Goal: Information Seeking & Learning: Learn about a topic

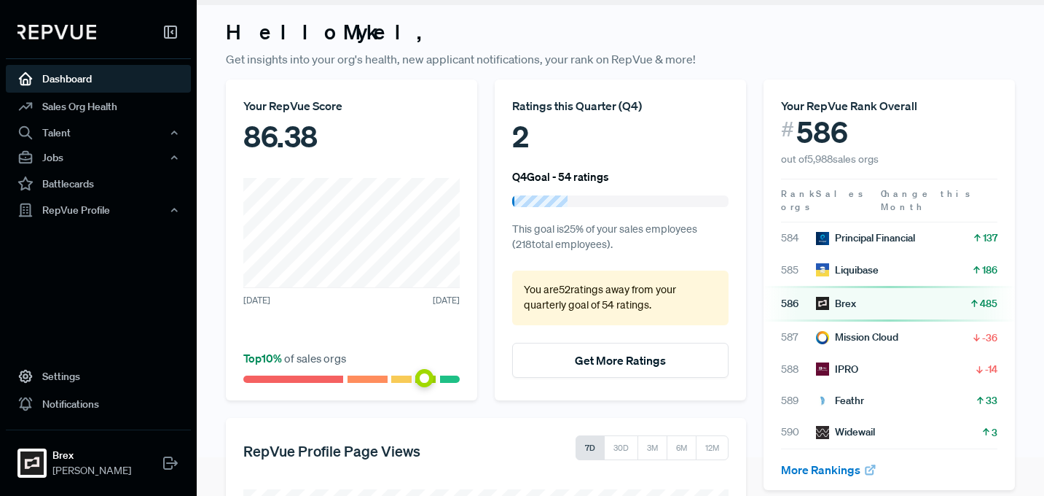
scroll to position [26, 0]
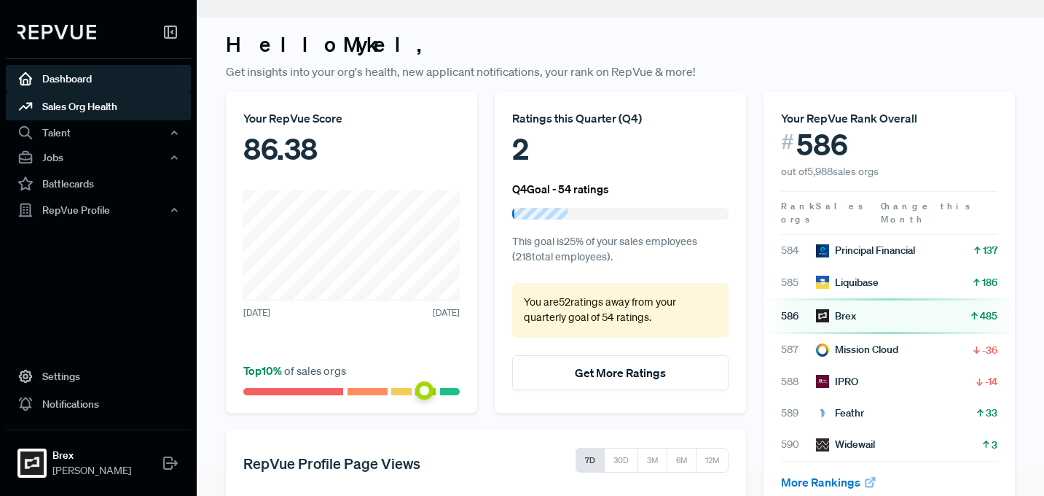
click at [100, 101] on link "Sales Org Health" at bounding box center [98, 107] width 185 height 28
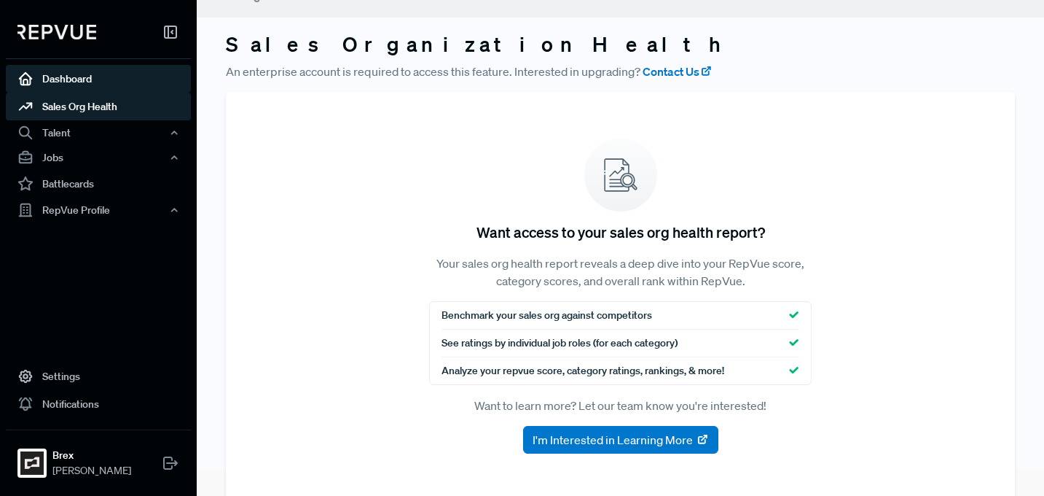
click at [103, 79] on link "Dashboard" at bounding box center [98, 79] width 185 height 28
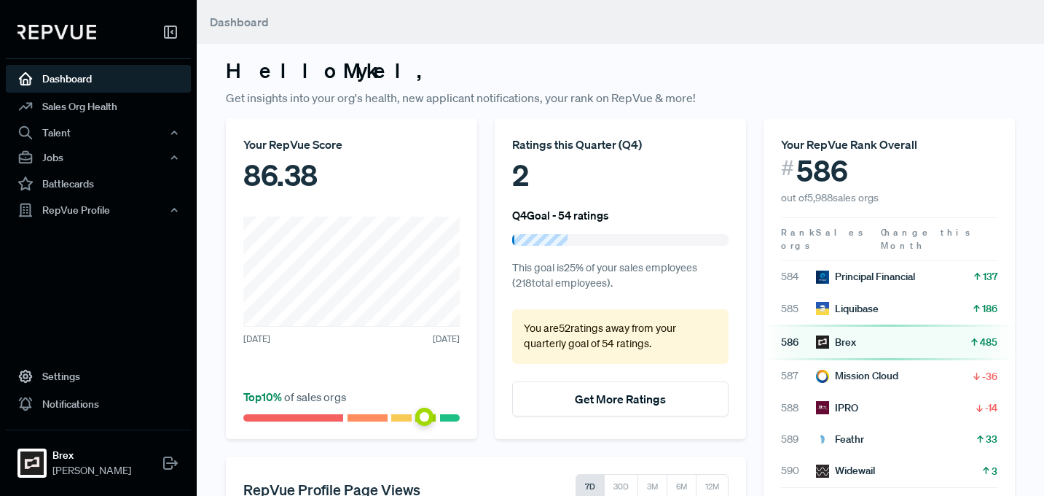
click at [290, 171] on div "86.38" at bounding box center [351, 175] width 216 height 44
click at [55, 205] on div "RepVue Profile" at bounding box center [98, 209] width 185 height 25
click at [66, 251] on link "Reviews" at bounding box center [118, 260] width 185 height 23
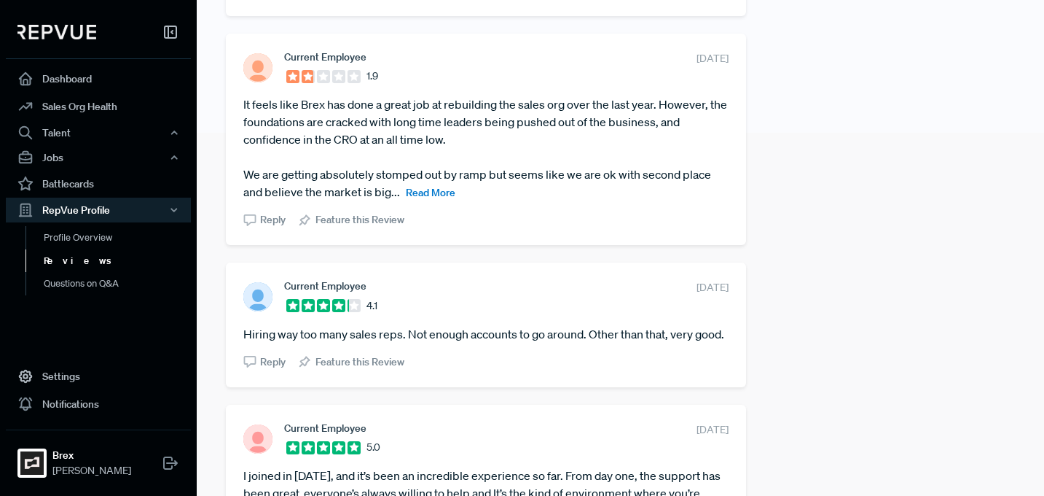
scroll to position [360, 0]
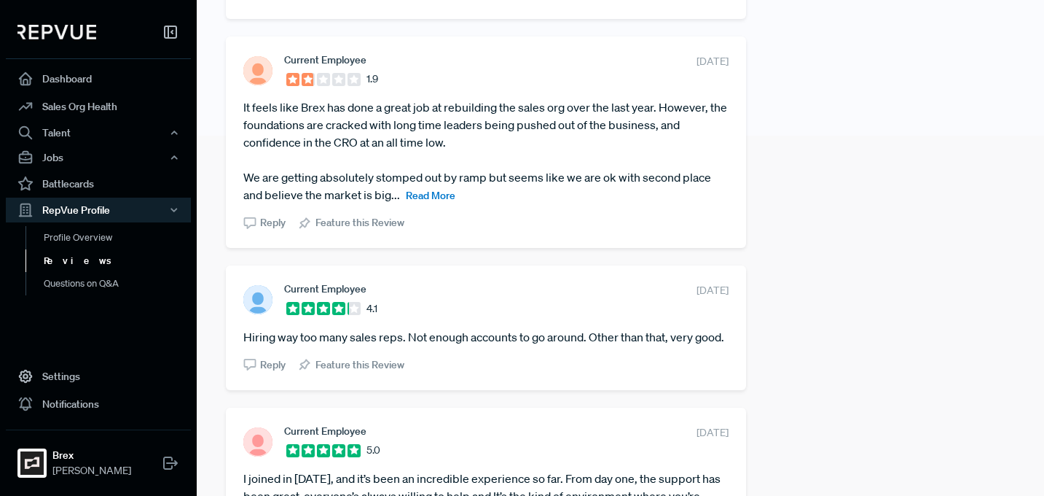
click at [432, 196] on span "Read More" at bounding box center [431, 195] width 50 height 13
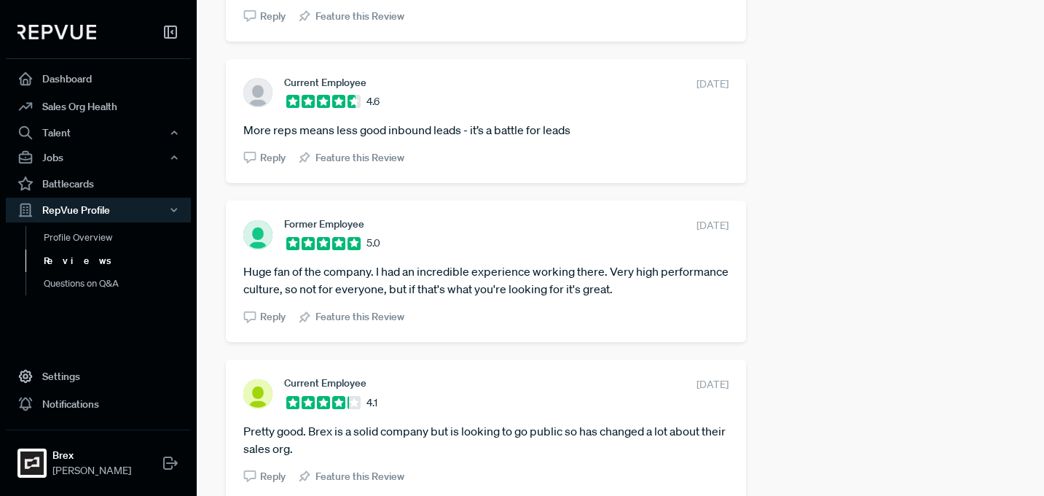
scroll to position [3439, 0]
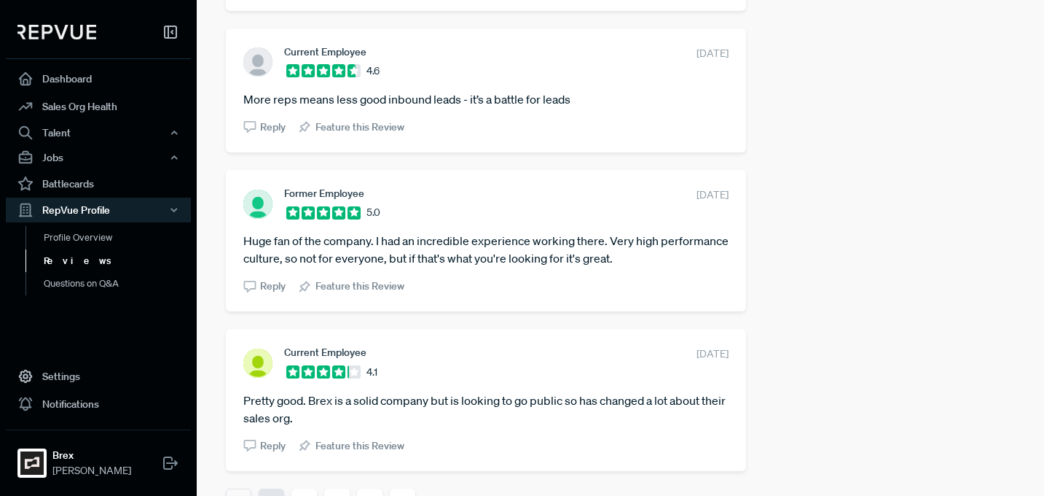
click at [301, 488] on button "2" at bounding box center [304, 501] width 26 height 26
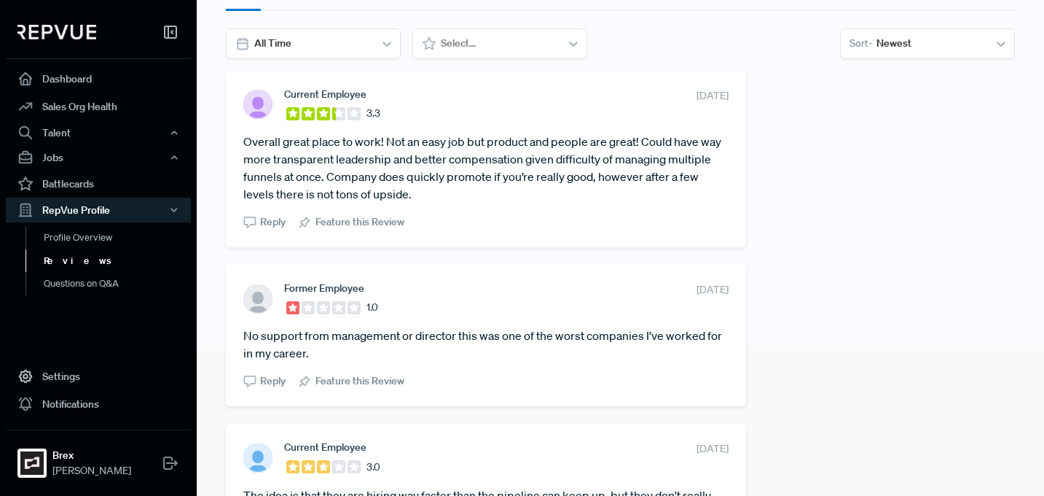
scroll to position [291, 0]
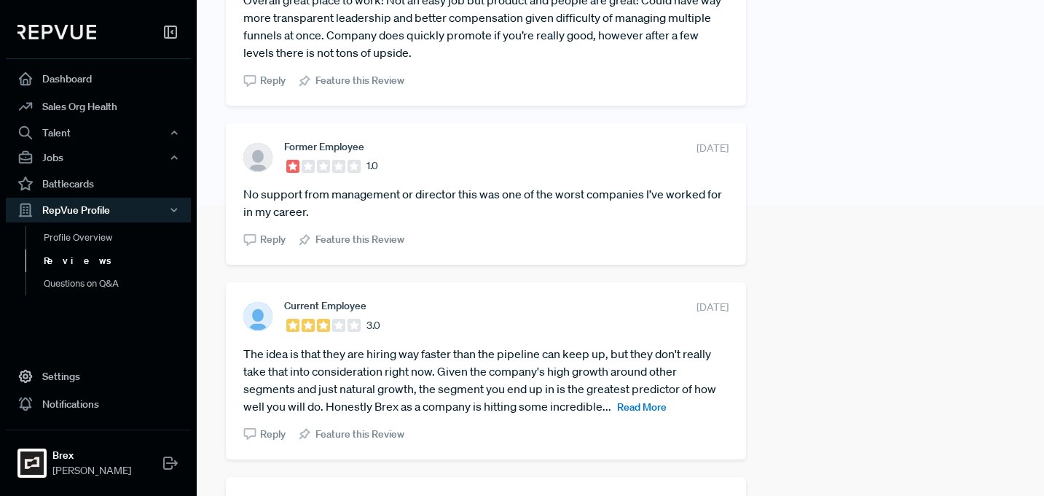
click at [651, 404] on span "Read More" at bounding box center [642, 406] width 50 height 13
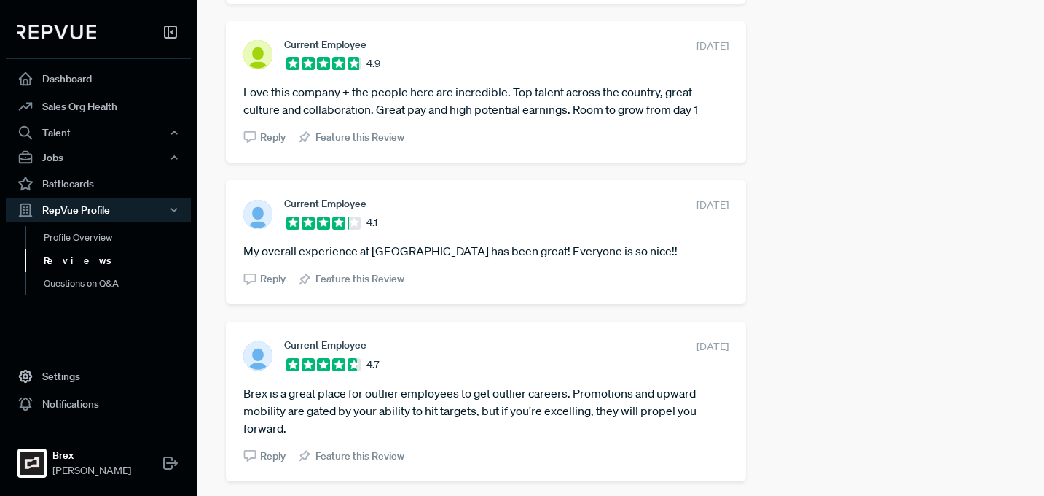
scroll to position [3335, 0]
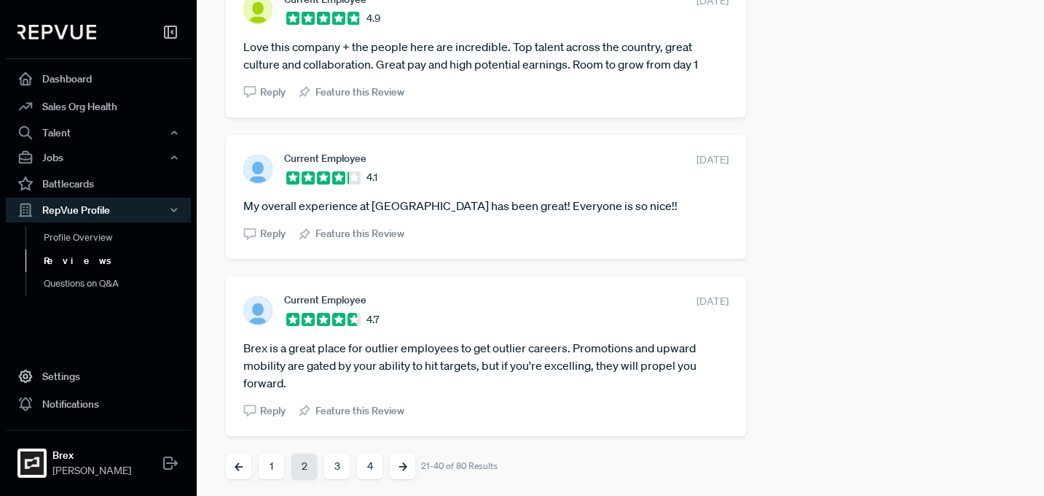
click at [340, 469] on button "3" at bounding box center [337, 466] width 26 height 26
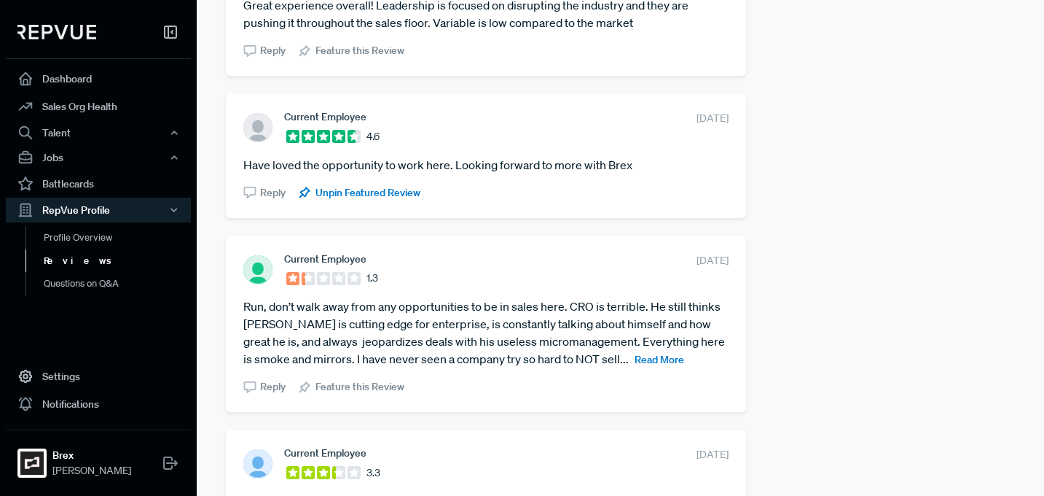
scroll to position [2205, 0]
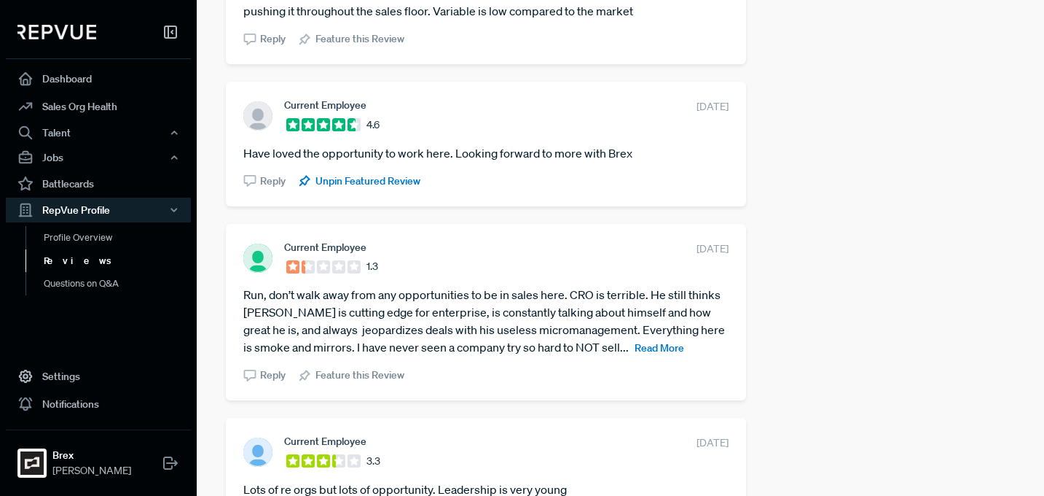
click at [635, 351] on span "Read More" at bounding box center [660, 347] width 50 height 13
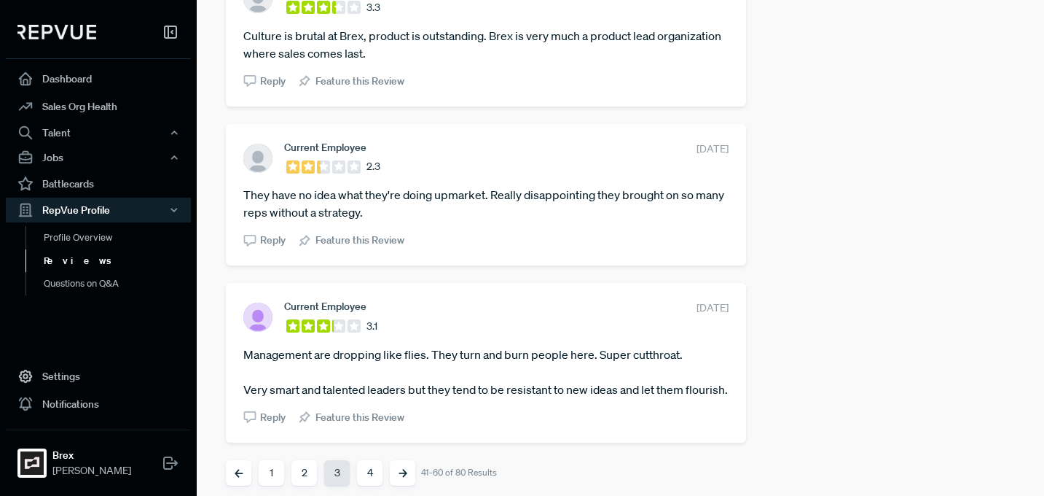
scroll to position [3195, 0]
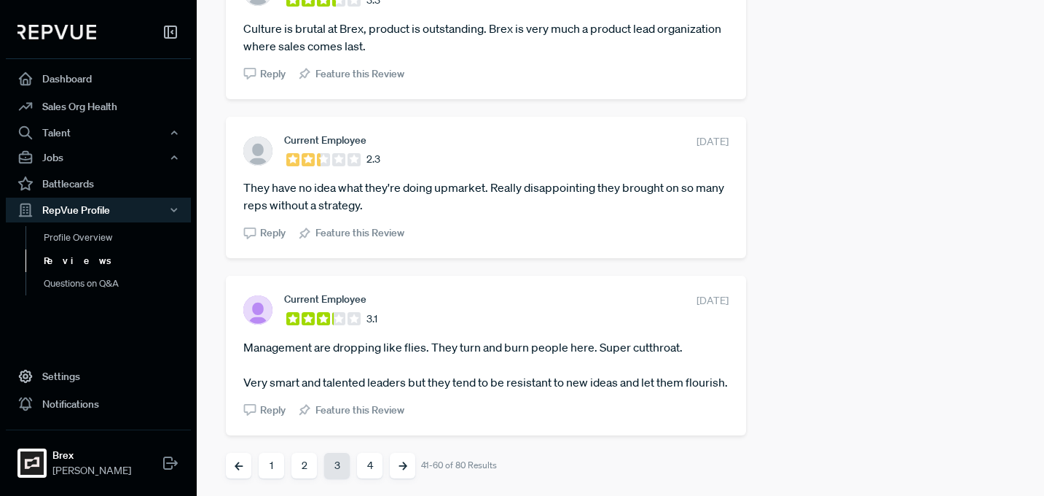
click at [369, 465] on button "4" at bounding box center [370, 466] width 26 height 26
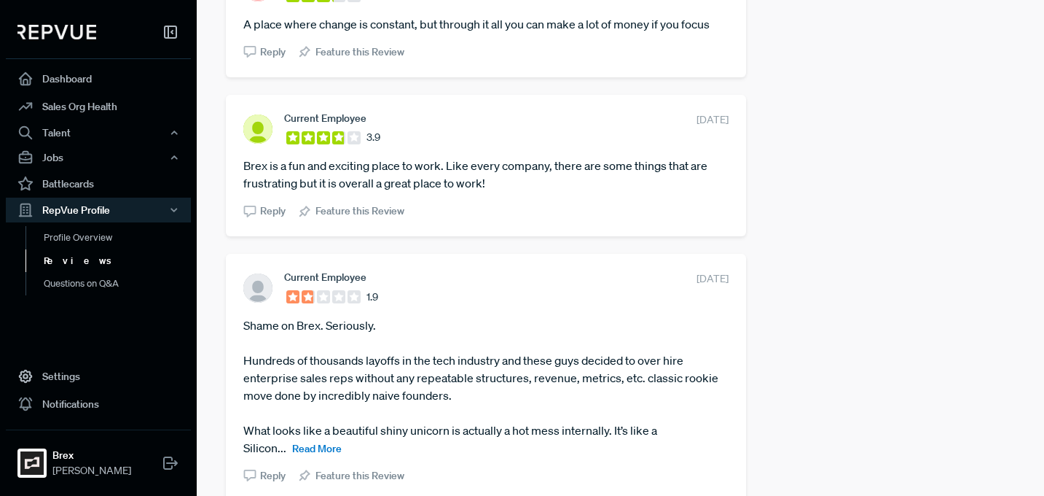
scroll to position [578, 0]
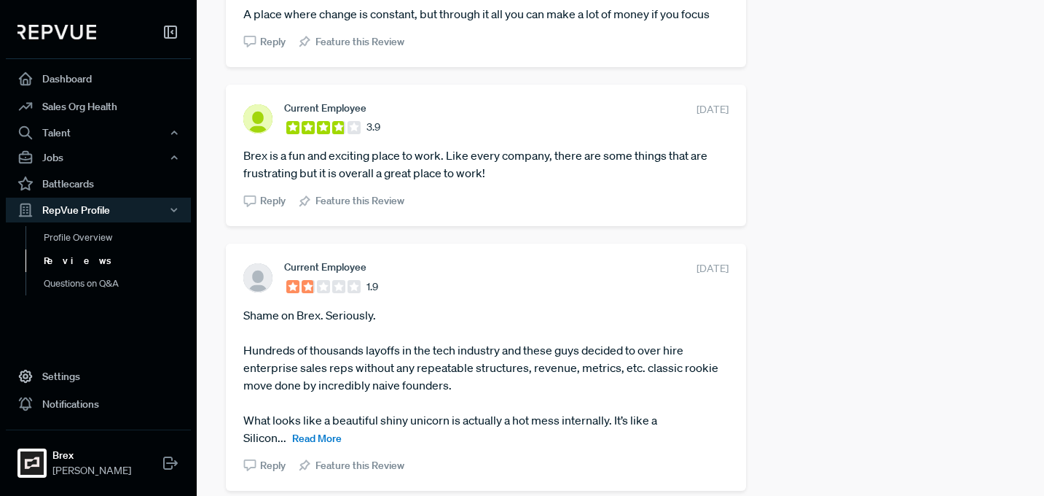
click at [321, 442] on span "Read More" at bounding box center [317, 437] width 50 height 13
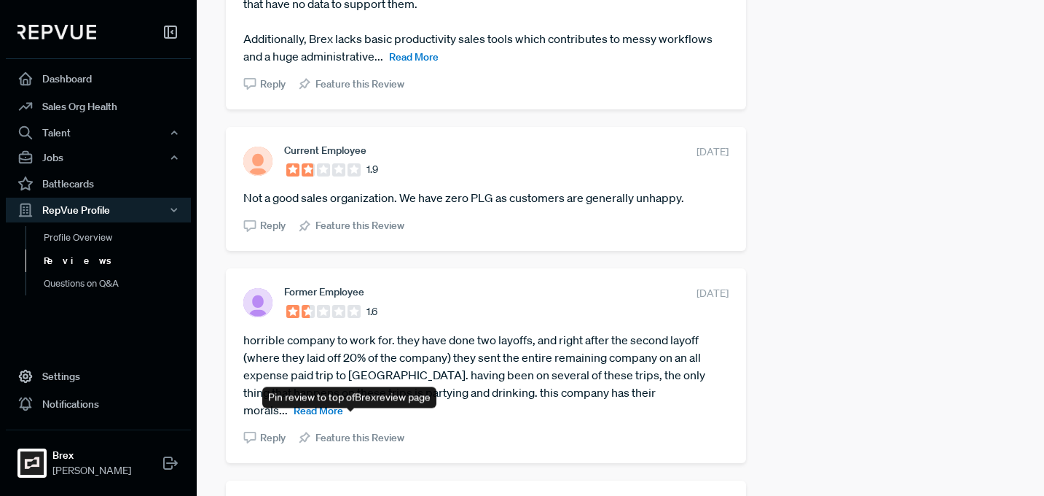
scroll to position [1804, 0]
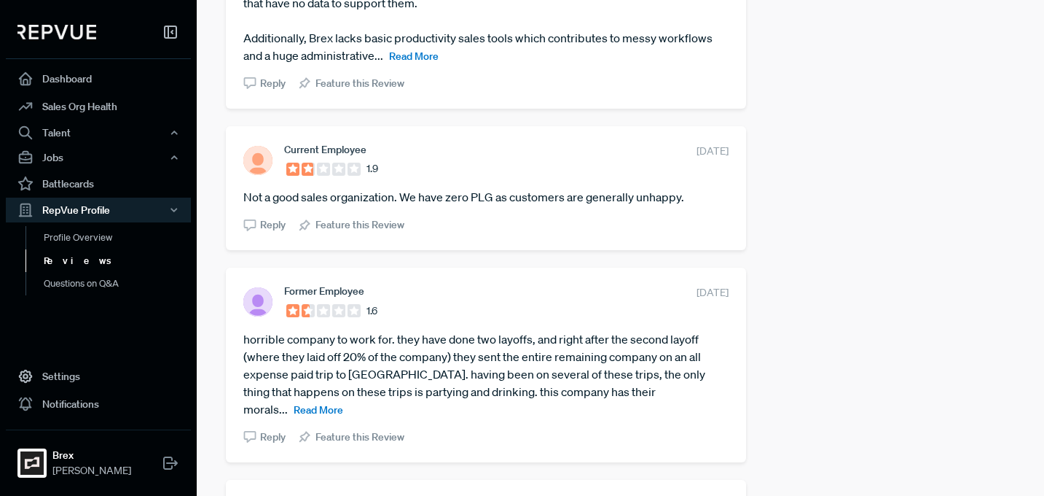
click at [343, 403] on span "Read More" at bounding box center [319, 409] width 50 height 13
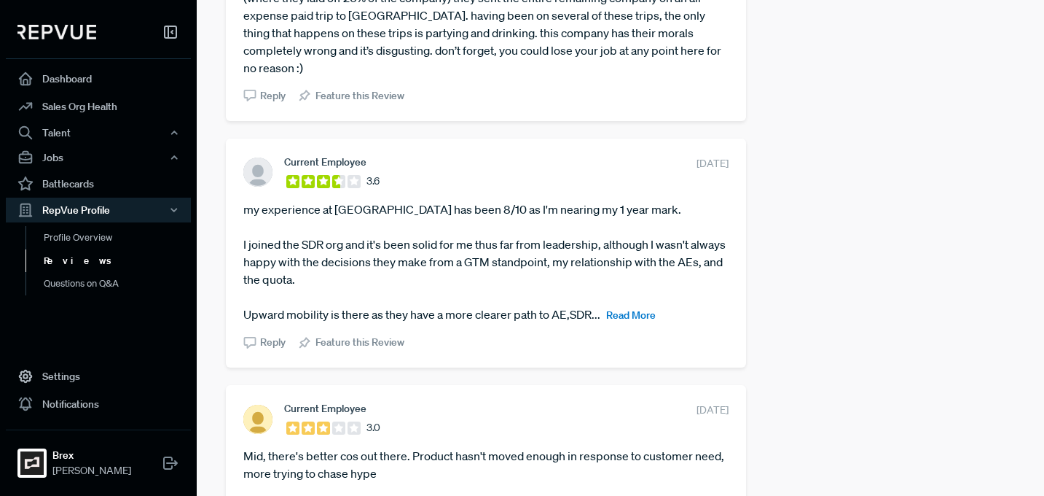
scroll to position [2239, 0]
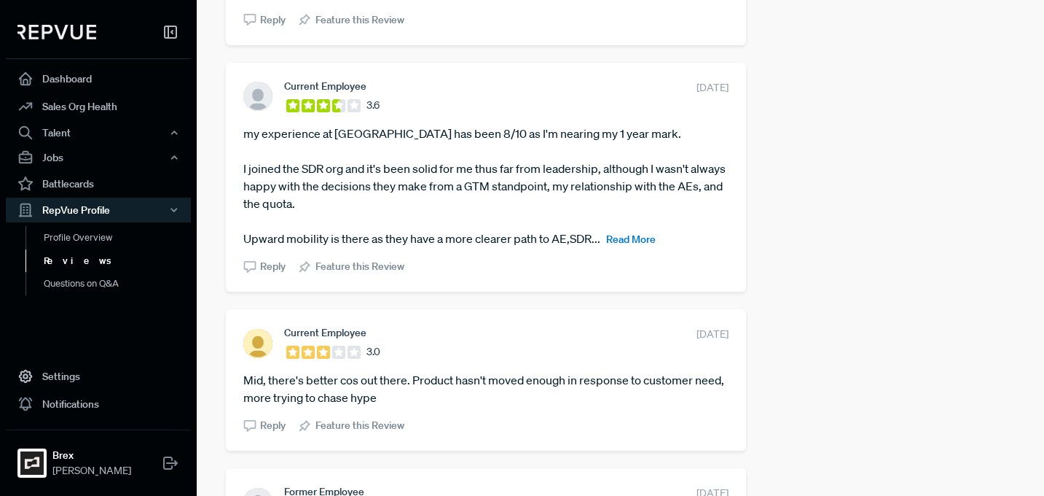
click at [633, 232] on span "Read More" at bounding box center [631, 238] width 50 height 13
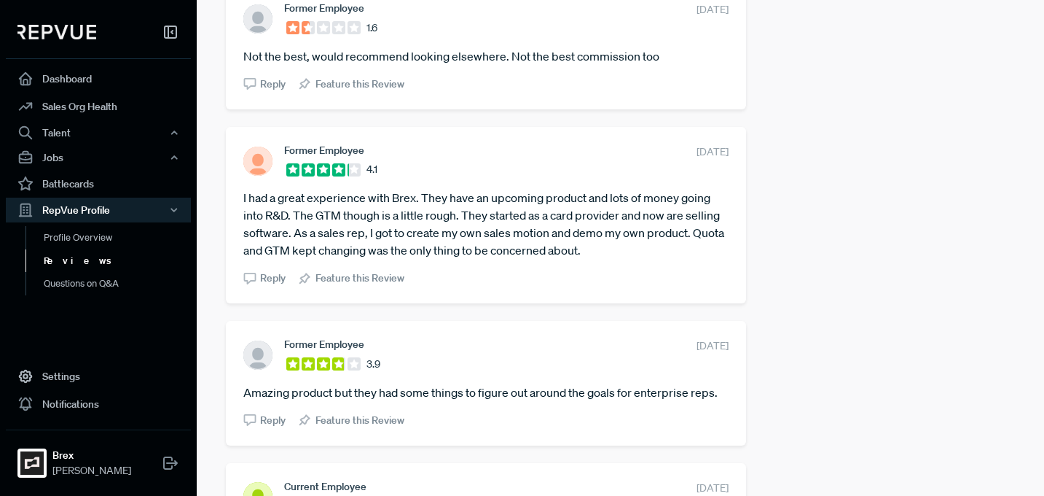
scroll to position [1997, 0]
